Goal: Feedback & Contribution: Leave review/rating

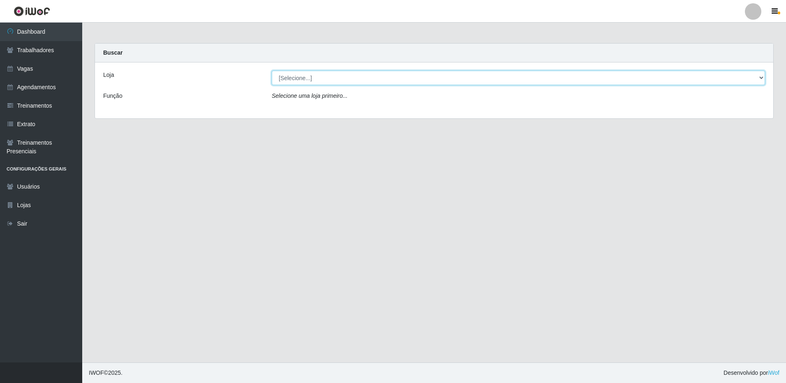
click at [338, 81] on select "[Selecione...] [GEOGRAPHIC_DATA] - [GEOGRAPHIC_DATA]" at bounding box center [518, 78] width 493 height 14
select select "524"
click at [272, 71] on select "[Selecione...] [GEOGRAPHIC_DATA] - [GEOGRAPHIC_DATA]" at bounding box center [518, 78] width 493 height 14
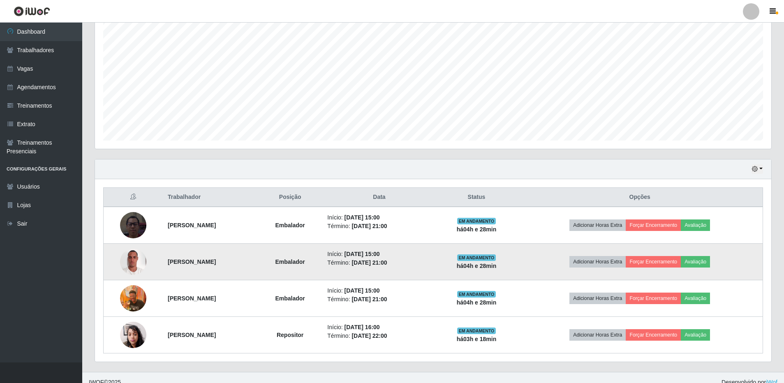
scroll to position [163, 0]
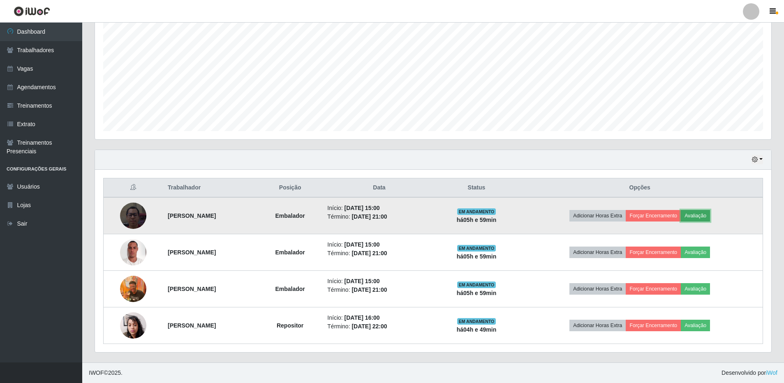
click at [709, 215] on button "Avaliação" at bounding box center [695, 216] width 29 height 12
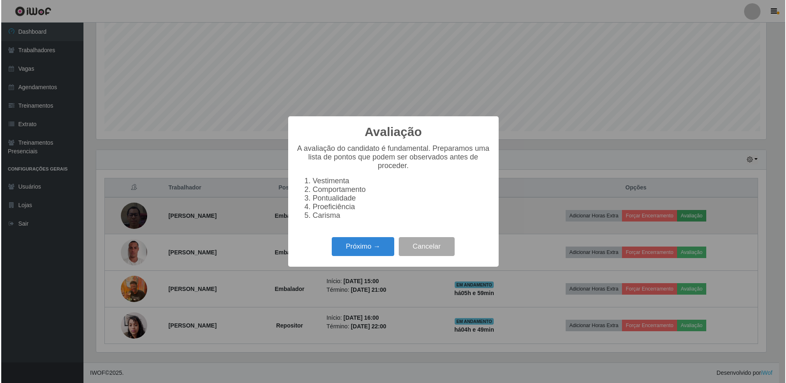
scroll to position [171, 672]
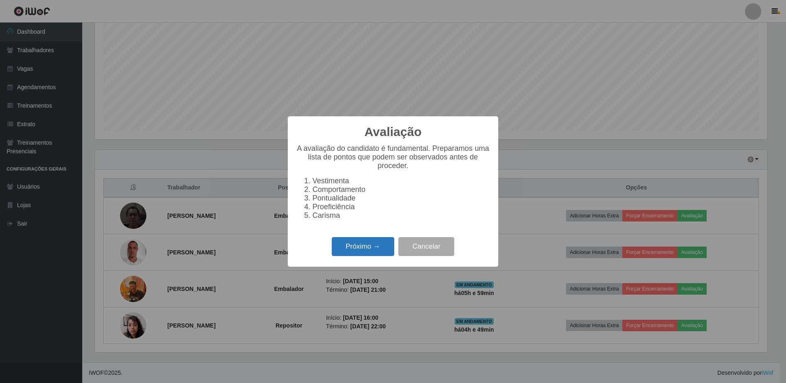
click at [366, 253] on button "Próximo →" at bounding box center [363, 246] width 62 height 19
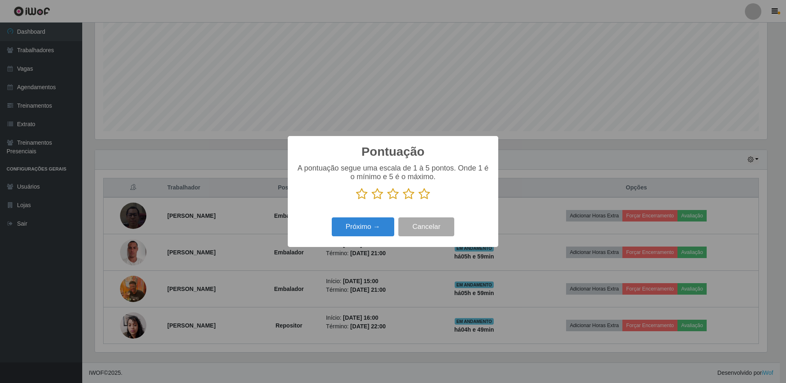
click at [422, 196] on icon at bounding box center [425, 194] width 12 height 12
click at [419, 200] on input "radio" at bounding box center [419, 200] width 0 height 0
click at [381, 232] on button "Próximo →" at bounding box center [363, 227] width 62 height 19
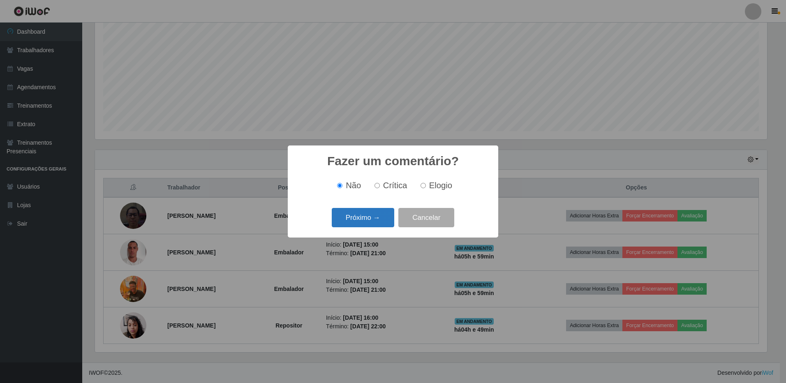
click at [366, 219] on button "Próximo →" at bounding box center [363, 217] width 62 height 19
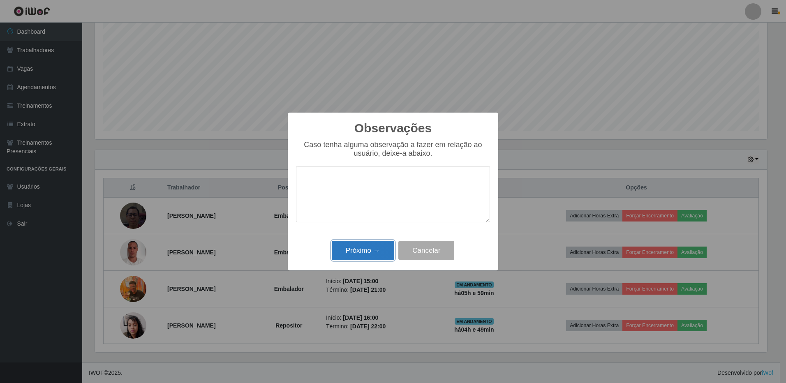
click at [352, 254] on button "Próximo →" at bounding box center [363, 250] width 62 height 19
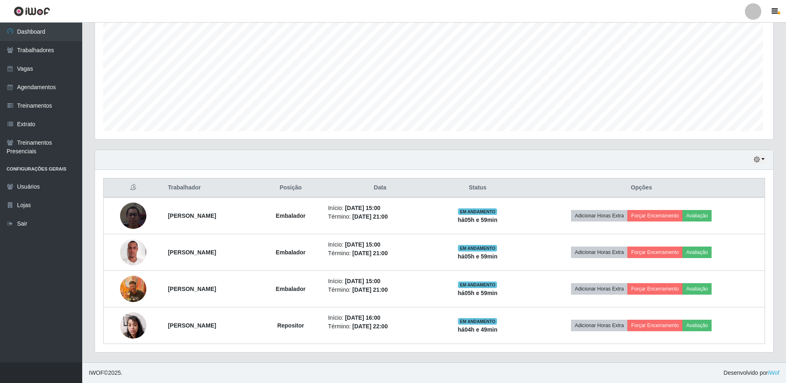
scroll to position [171, 676]
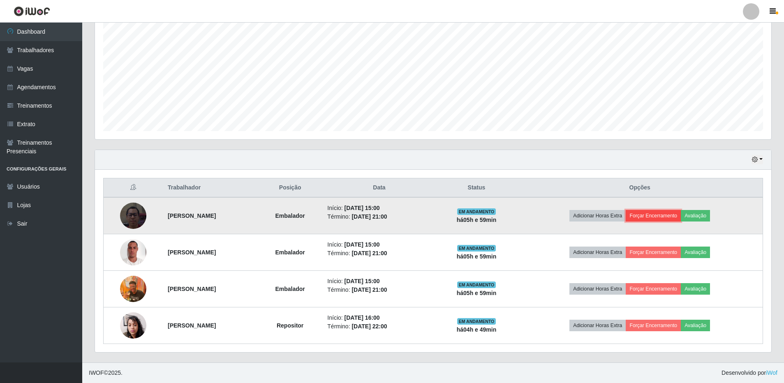
click at [681, 218] on button "Forçar Encerramento" at bounding box center [653, 216] width 55 height 12
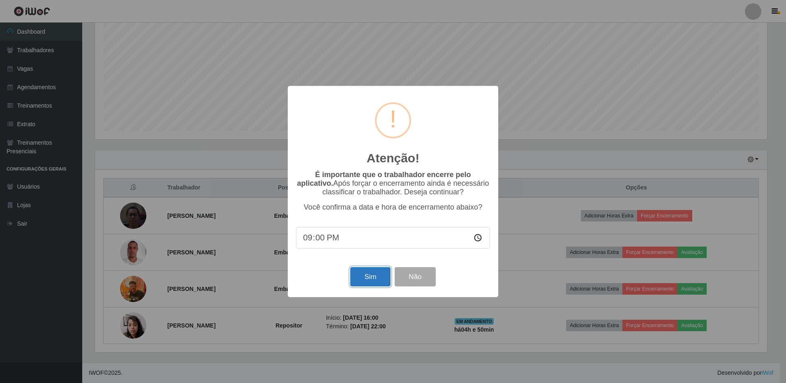
click at [377, 277] on button "Sim" at bounding box center [370, 276] width 40 height 19
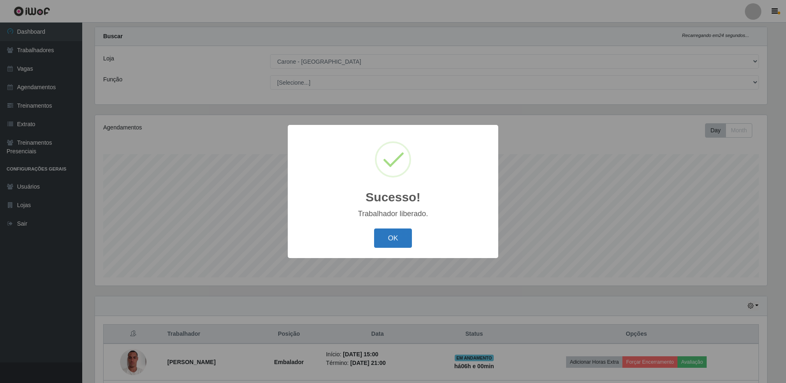
click at [395, 236] on button "OK" at bounding box center [393, 238] width 38 height 19
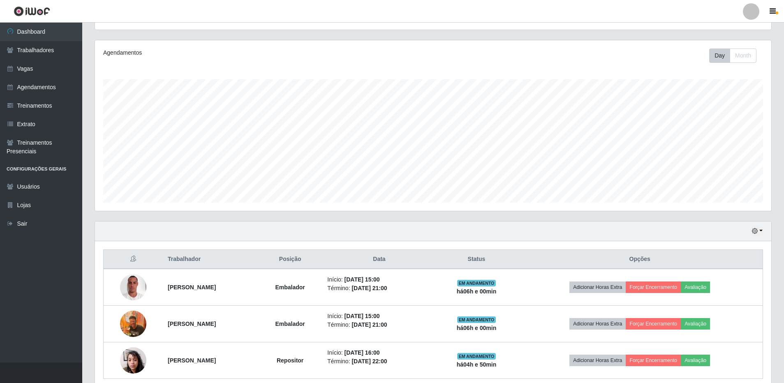
scroll to position [99, 0]
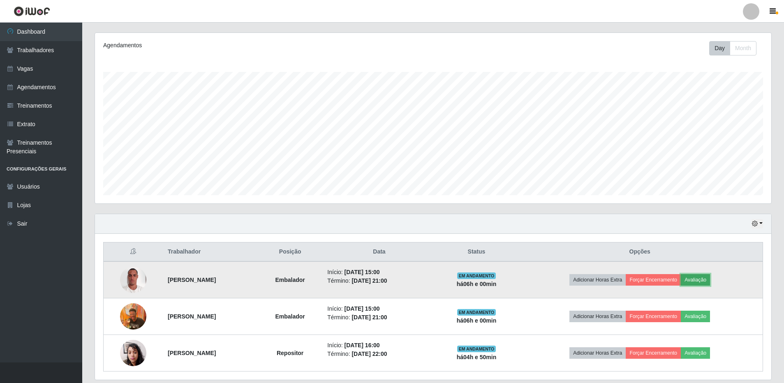
click at [707, 280] on button "Avaliação" at bounding box center [695, 280] width 29 height 12
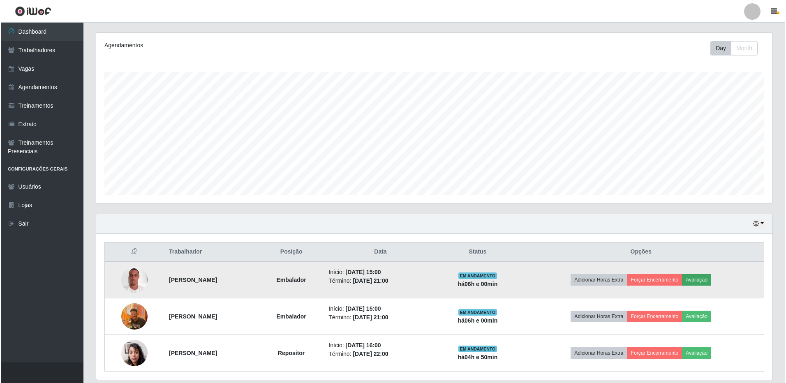
scroll to position [171, 672]
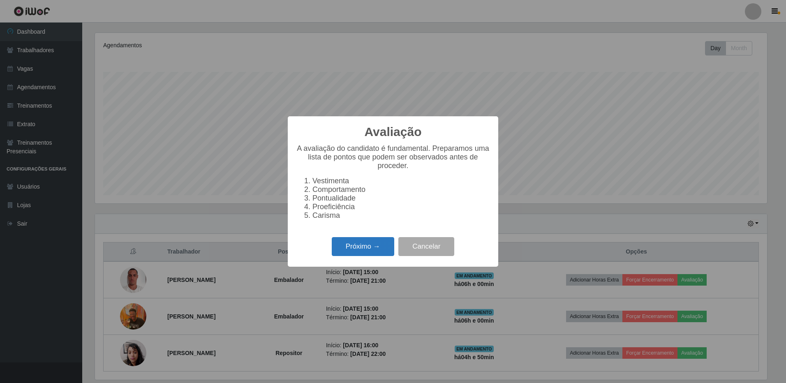
click at [379, 248] on button "Próximo →" at bounding box center [363, 246] width 62 height 19
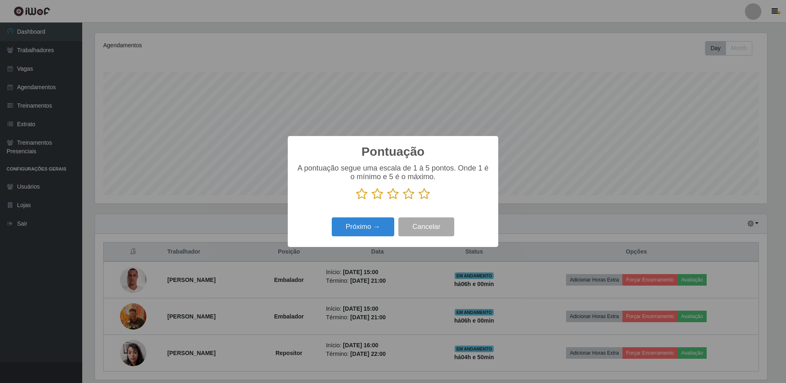
click at [422, 197] on icon at bounding box center [425, 194] width 12 height 12
click at [419, 200] on input "radio" at bounding box center [419, 200] width 0 height 0
click at [373, 228] on button "Próximo →" at bounding box center [363, 227] width 62 height 19
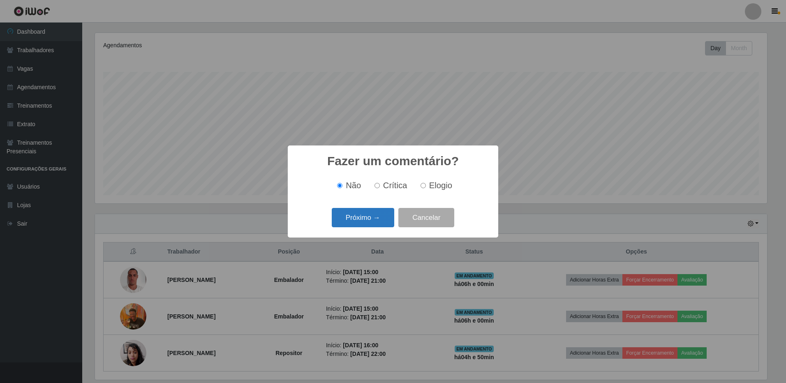
click at [371, 222] on button "Próximo →" at bounding box center [363, 217] width 62 height 19
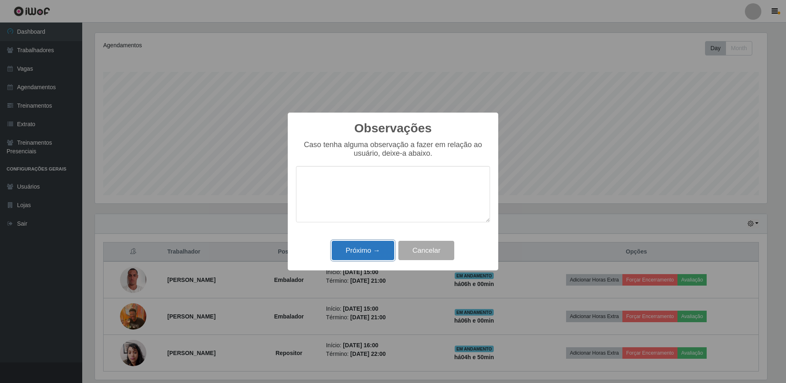
click at [364, 252] on button "Próximo →" at bounding box center [363, 250] width 62 height 19
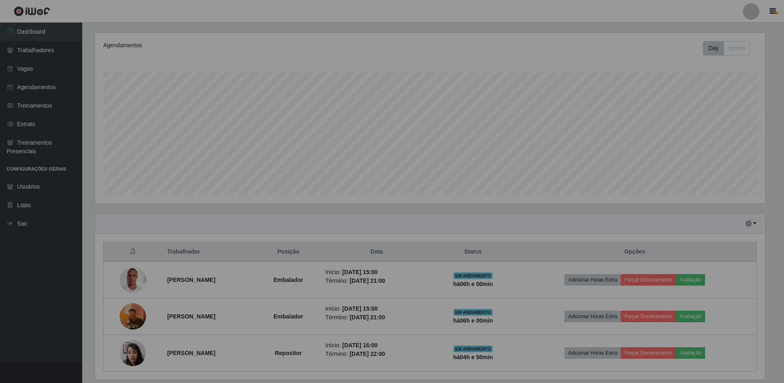
scroll to position [171, 676]
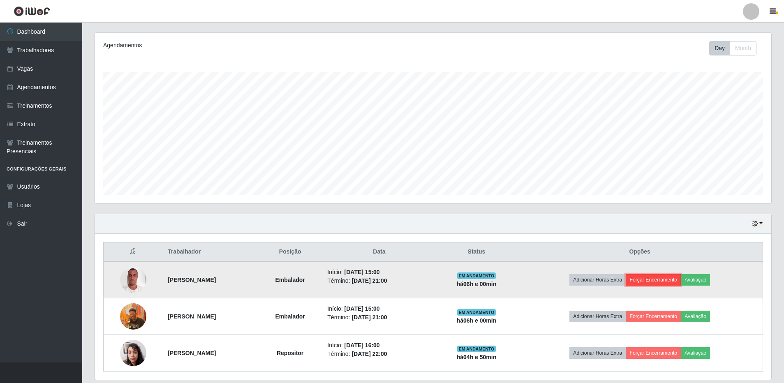
click at [670, 278] on button "Forçar Encerramento" at bounding box center [653, 280] width 55 height 12
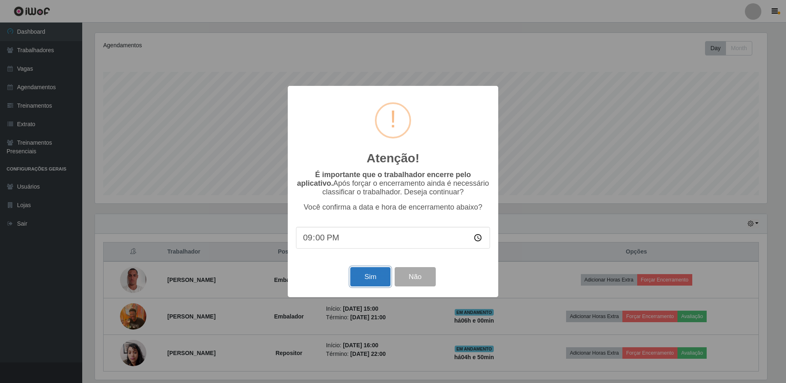
click at [378, 277] on button "Sim" at bounding box center [370, 276] width 40 height 19
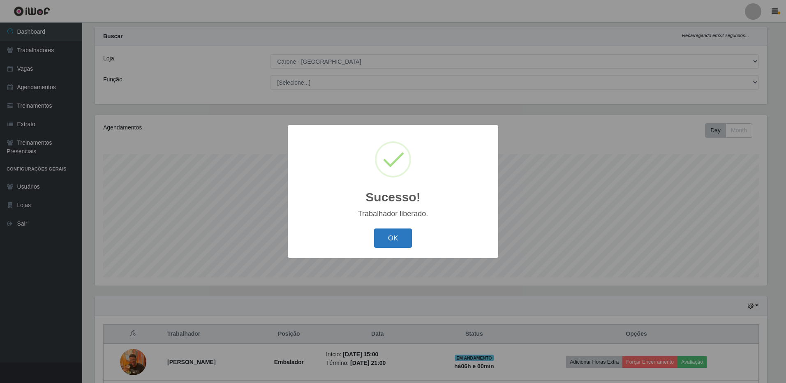
click at [397, 236] on button "OK" at bounding box center [393, 238] width 38 height 19
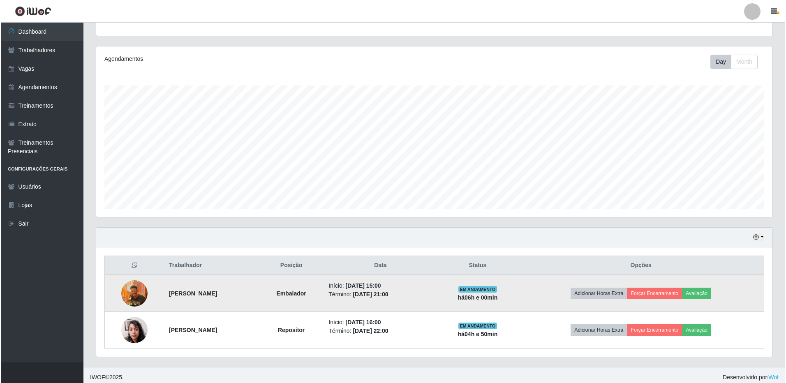
scroll to position [90, 0]
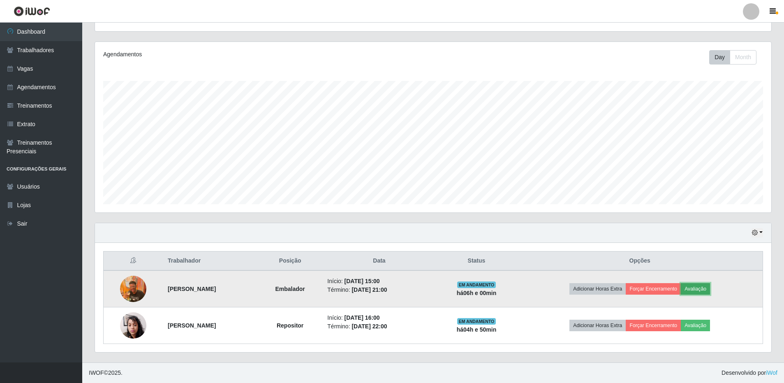
click at [706, 286] on button "Avaliação" at bounding box center [695, 289] width 29 height 12
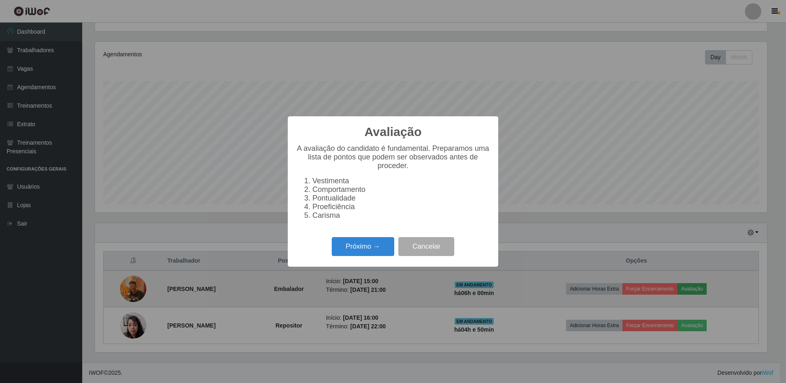
scroll to position [0, 0]
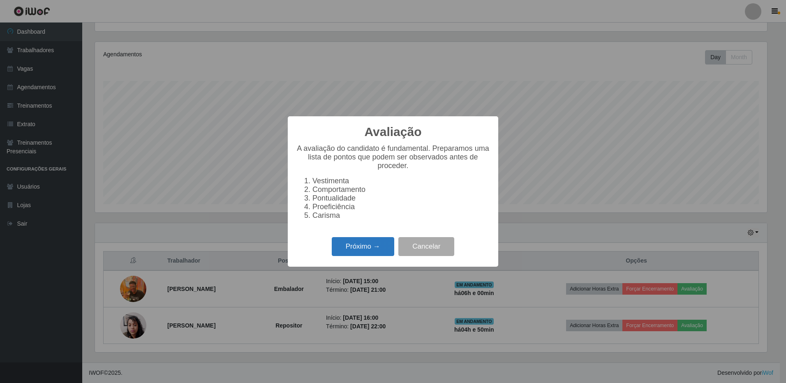
click at [372, 255] on button "Próximo →" at bounding box center [363, 246] width 62 height 19
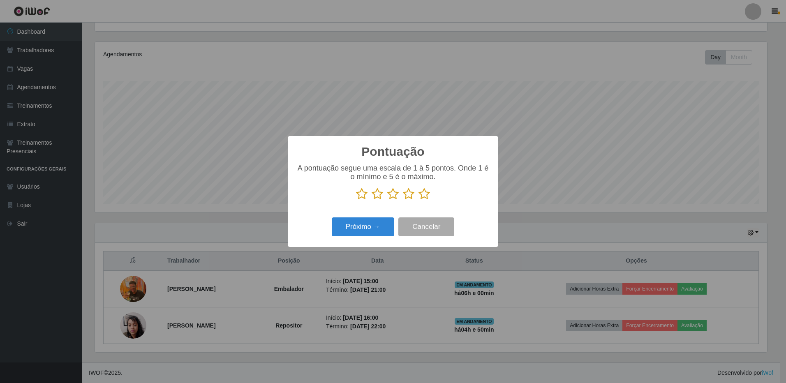
click at [424, 194] on icon at bounding box center [425, 194] width 12 height 12
click at [419, 200] on input "radio" at bounding box center [419, 200] width 0 height 0
click at [356, 229] on button "Próximo →" at bounding box center [363, 227] width 62 height 19
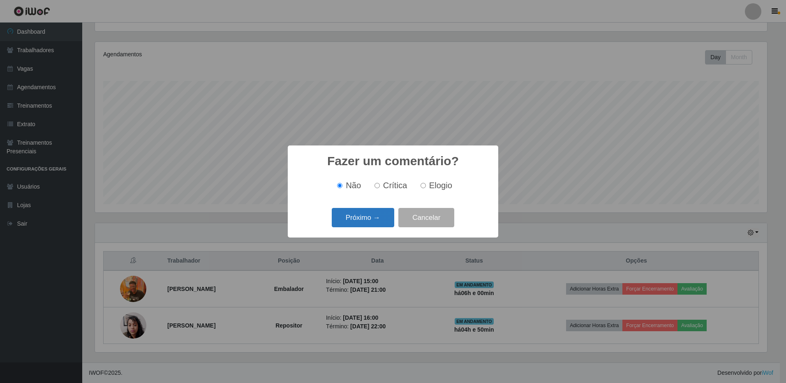
click at [360, 221] on button "Próximo →" at bounding box center [363, 217] width 62 height 19
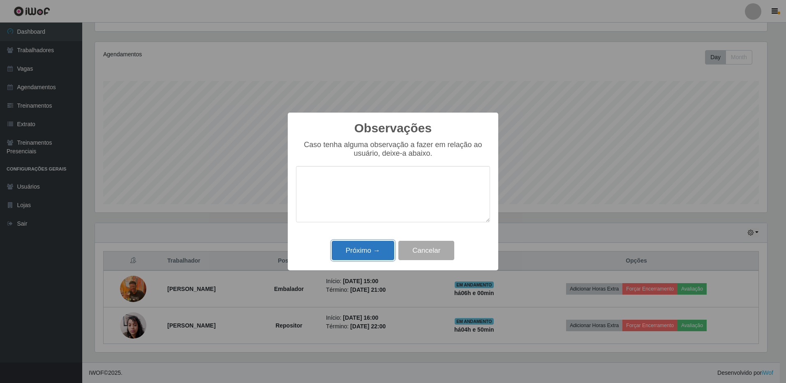
click at [359, 252] on button "Próximo →" at bounding box center [363, 250] width 62 height 19
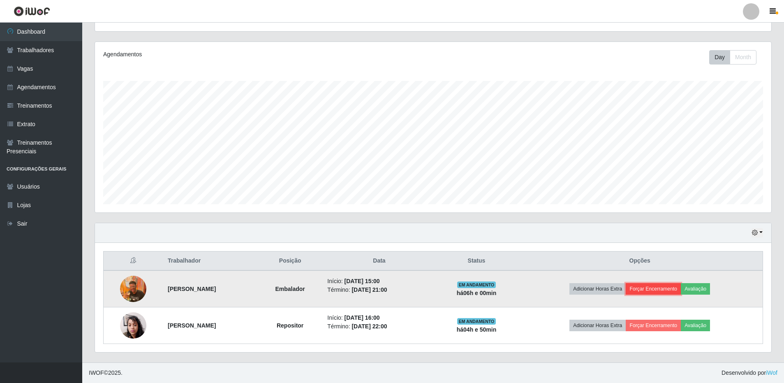
click at [672, 289] on button "Forçar Encerramento" at bounding box center [653, 289] width 55 height 12
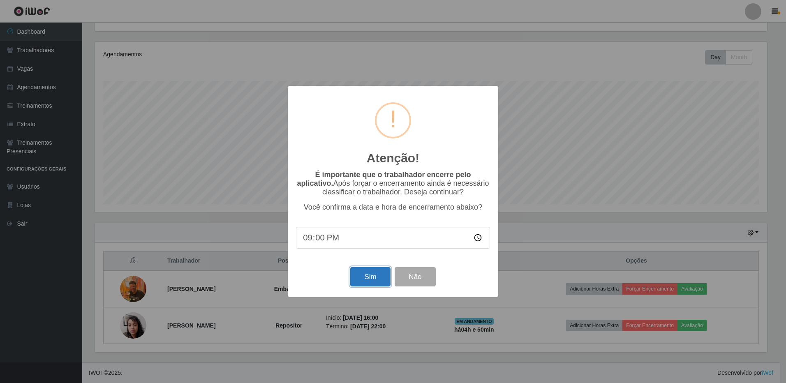
click at [374, 275] on button "Sim" at bounding box center [370, 276] width 40 height 19
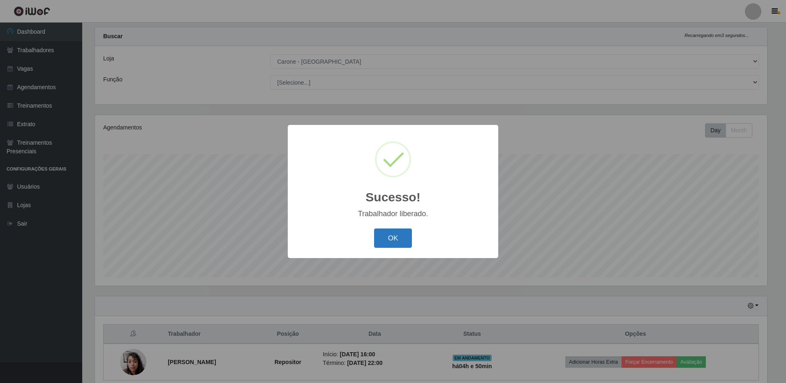
click at [398, 240] on button "OK" at bounding box center [393, 238] width 38 height 19
